Goal: Transaction & Acquisition: Purchase product/service

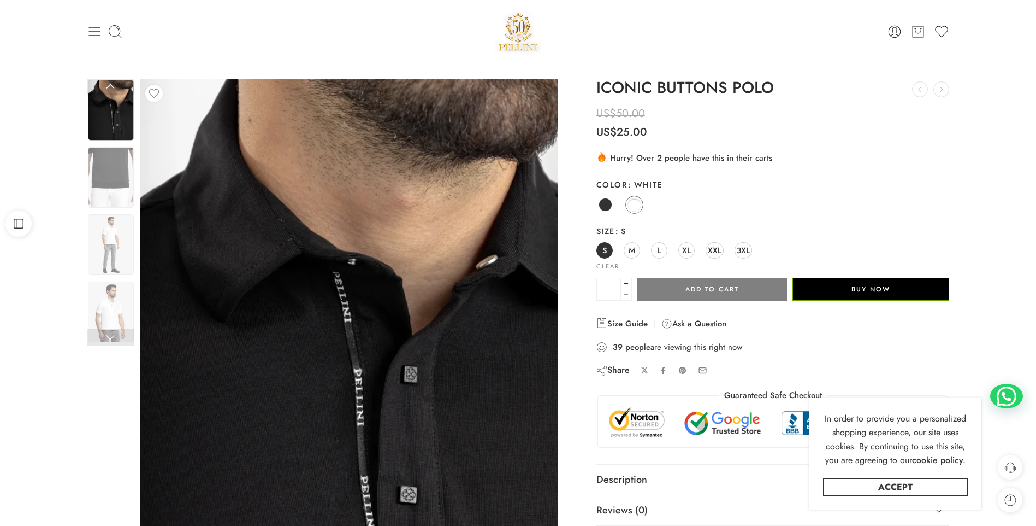
click at [718, 3] on div "0 Cart 0 Cart 0 Wishlist Search here" at bounding box center [518, 31] width 1036 height 63
click at [921, 93] on icon at bounding box center [920, 89] width 14 height 14
click at [921, 92] on icon at bounding box center [920, 89] width 14 height 14
click at [894, 39] on div "0 Cart 0 Wishlist" at bounding box center [518, 31] width 863 height 46
click at [894, 35] on icon at bounding box center [894, 31] width 15 height 15
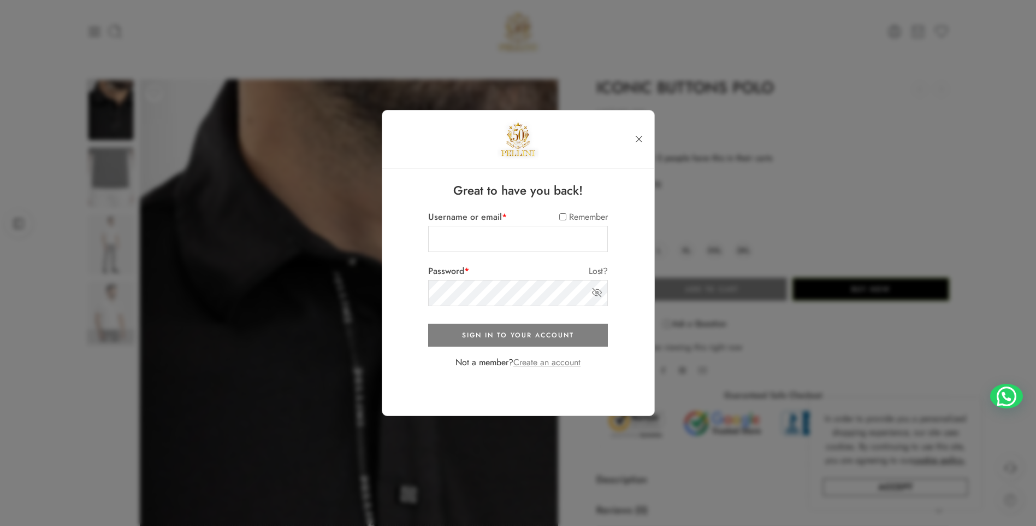
click at [840, 148] on div at bounding box center [518, 263] width 1036 height 526
